Goal: Task Accomplishment & Management: Manage account settings

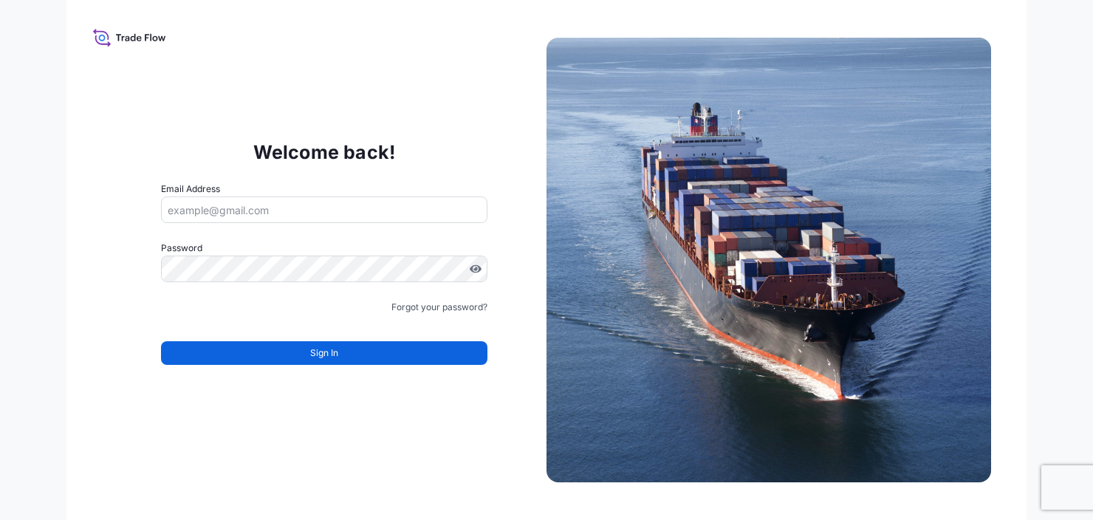
click at [1014, 220] on div "Welcome back! Email Address Password Must include: Upper & lower case letters S…" at bounding box center [546, 260] width 960 height 520
click at [1039, 331] on div "Welcome back! Email Address Password Must include: Upper & lower case letters S…" at bounding box center [546, 260] width 1093 height 520
click at [175, 429] on div "Welcome back! Email Address Password Must include: Upper & lower case letters S…" at bounding box center [546, 260] width 960 height 520
click at [474, 473] on div "Welcome back! Email Address Password Must include: Upper & lower case letters S…" at bounding box center [546, 260] width 960 height 520
